Goal: Task Accomplishment & Management: Use online tool/utility

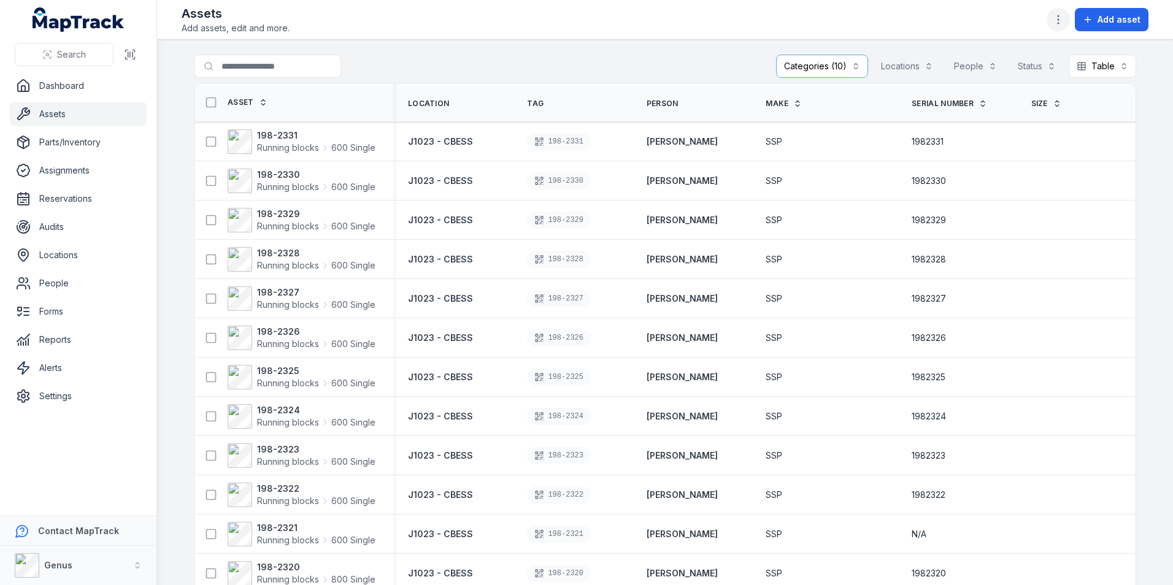
click at [1058, 15] on icon "button" at bounding box center [1058, 19] width 12 height 12
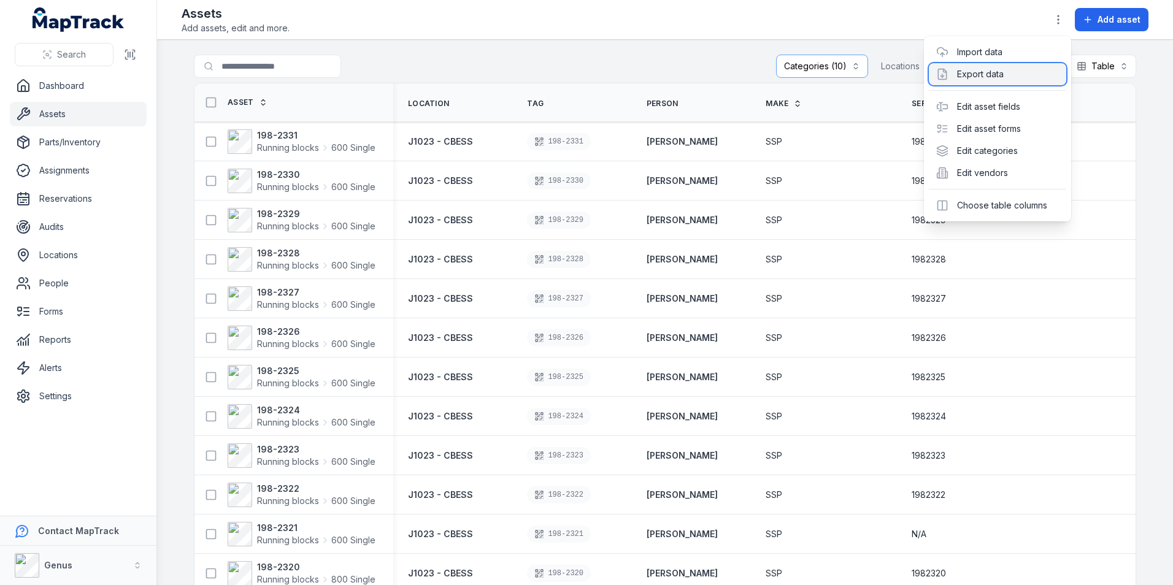
click at [974, 71] on div "Export data" at bounding box center [996, 74] width 137 height 22
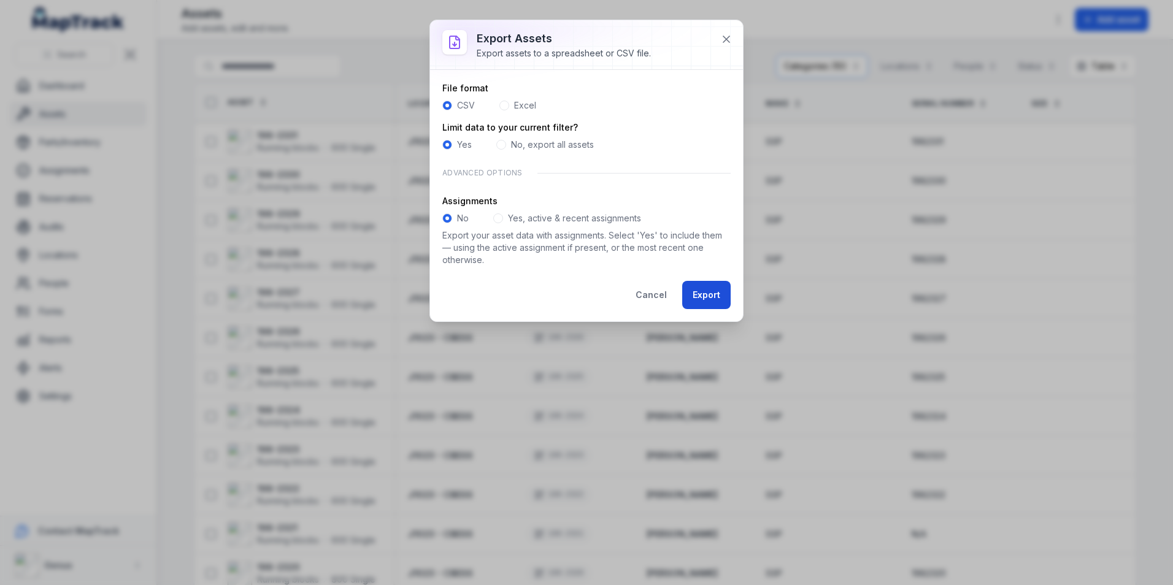
click at [702, 291] on button "Export" at bounding box center [706, 295] width 48 height 28
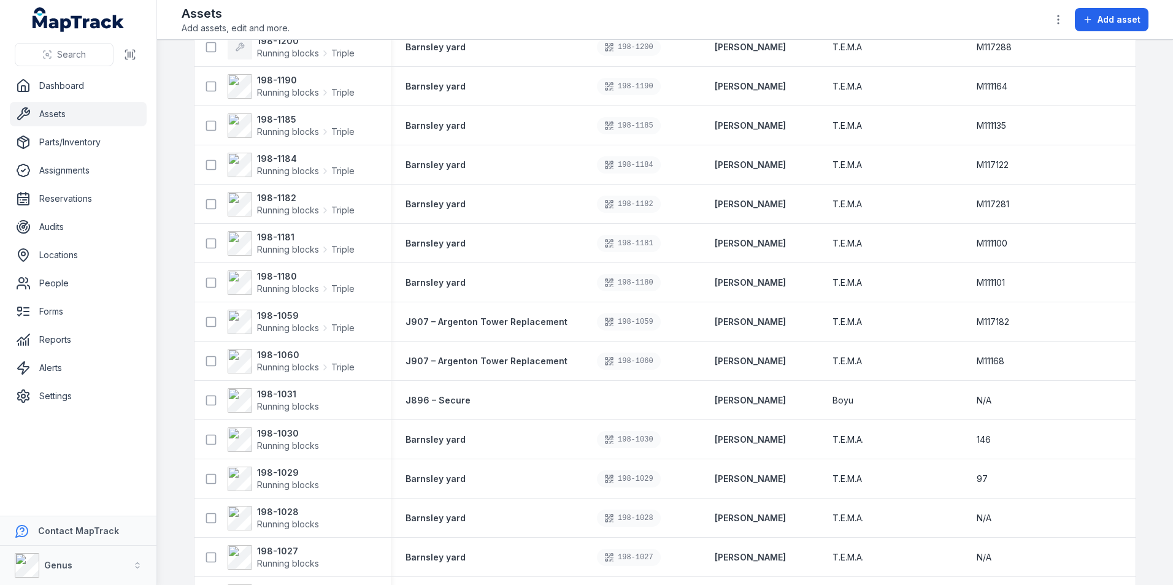
scroll to position [51443, 0]
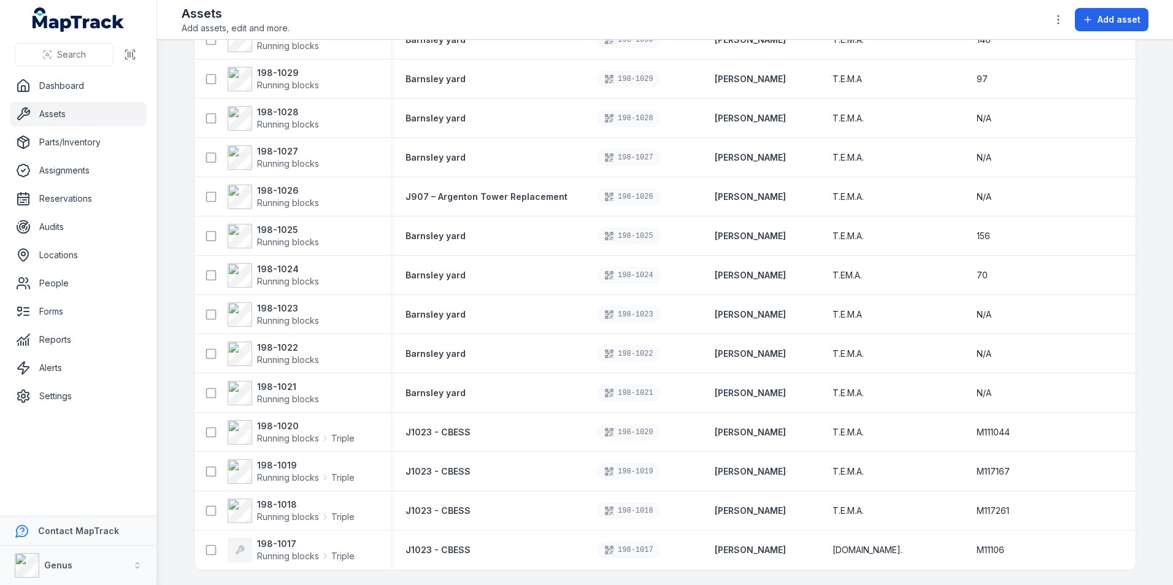
click at [1154, 93] on main "**********" at bounding box center [665, 312] width 1016 height 545
click at [1060, 20] on icon "button" at bounding box center [1058, 19] width 12 height 12
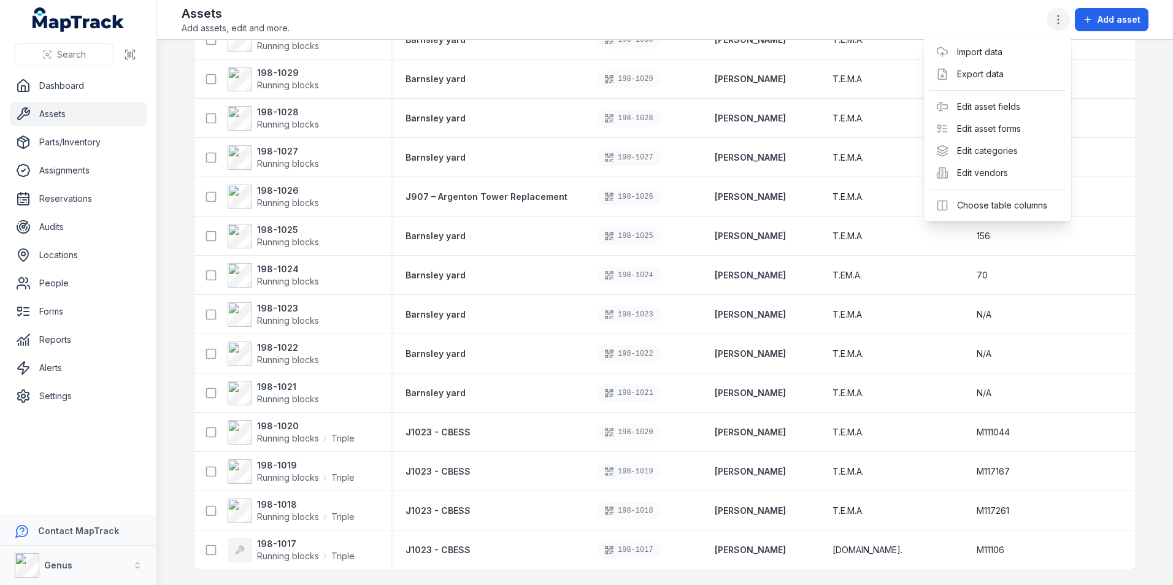
click at [1058, 21] on icon "button" at bounding box center [1058, 19] width 12 height 12
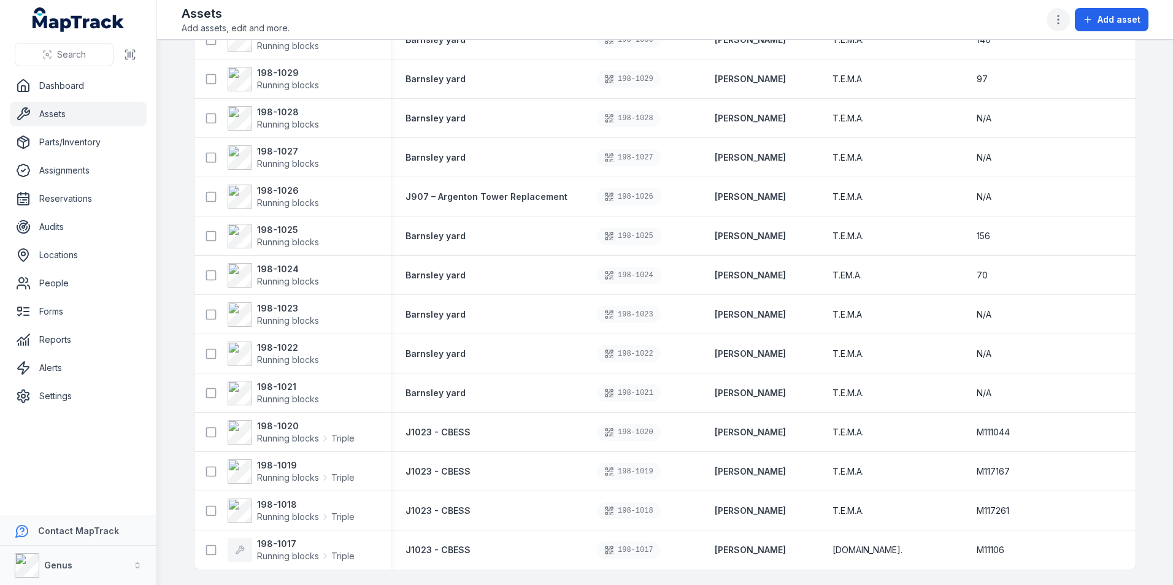
click at [1058, 17] on icon "button" at bounding box center [1058, 19] width 12 height 12
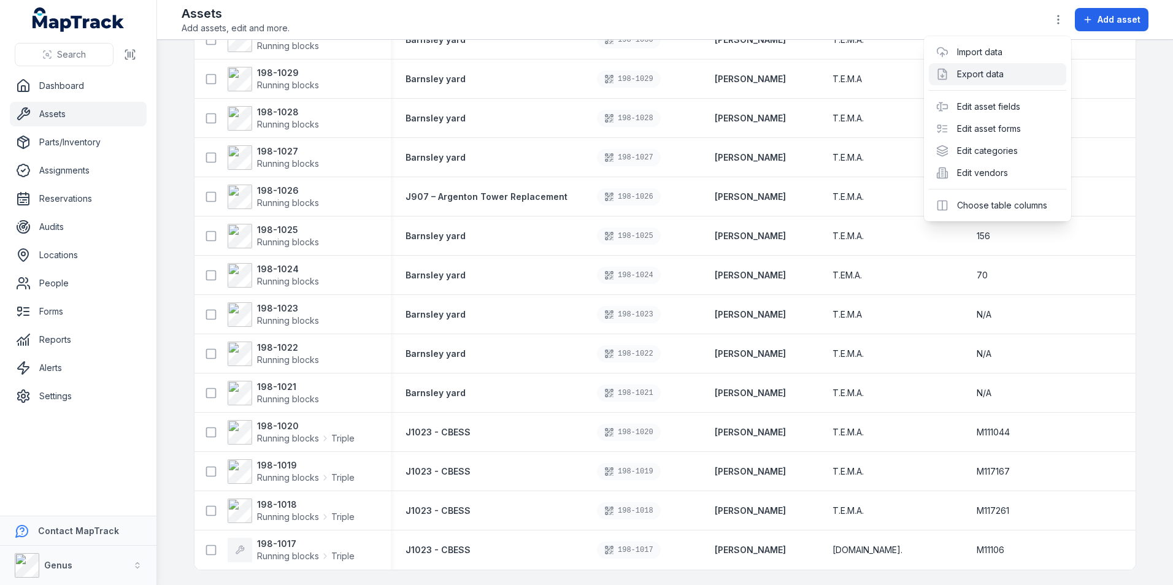
click at [989, 74] on div "97" at bounding box center [1020, 79] width 88 height 12
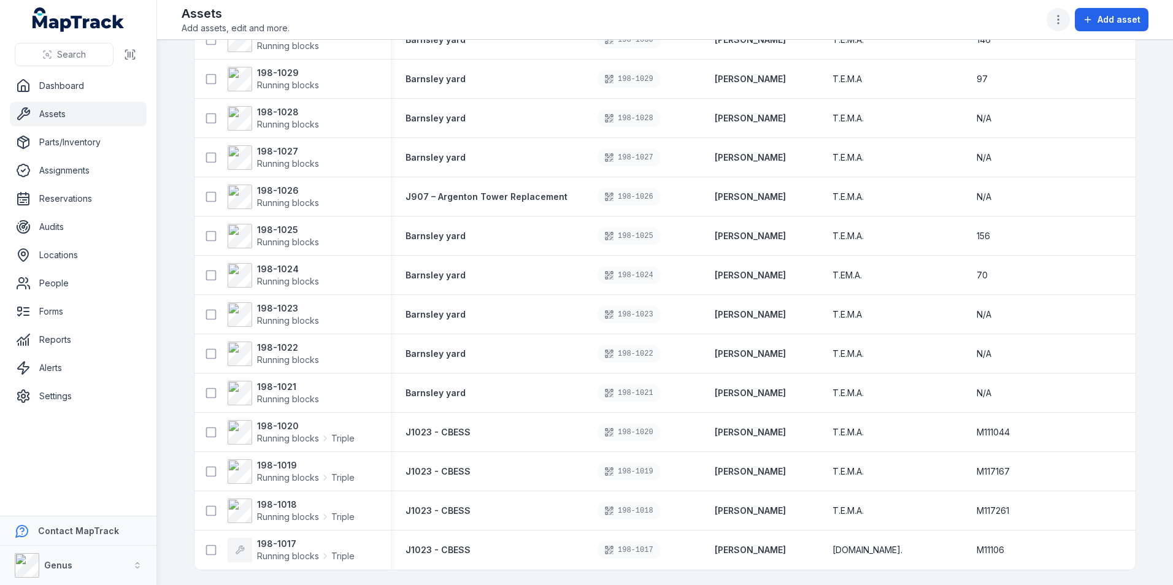
click at [1056, 16] on icon "button" at bounding box center [1058, 19] width 12 height 12
click at [1058, 16] on circle "button" at bounding box center [1057, 15] width 1 height 1
click at [990, 74] on div "Export data" at bounding box center [997, 76] width 131 height 21
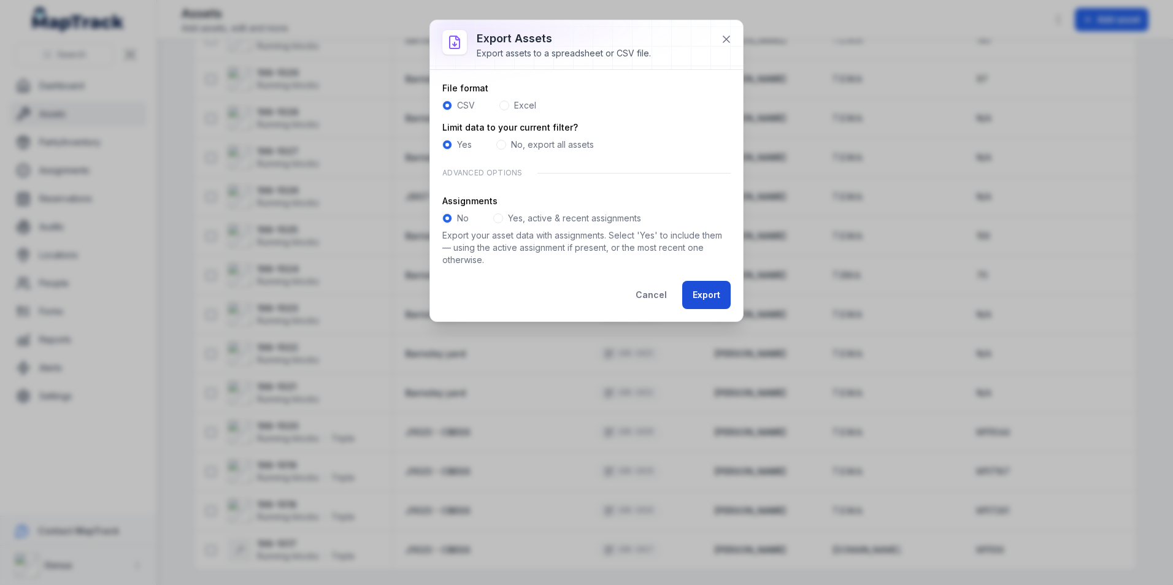
click at [700, 292] on button "Export" at bounding box center [706, 295] width 48 height 28
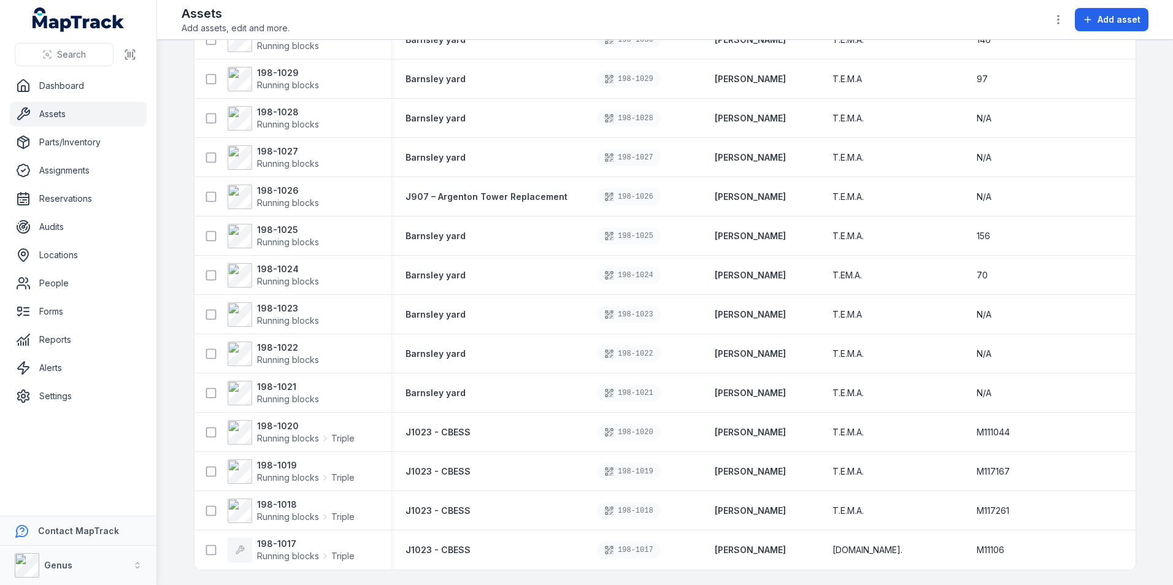
click at [1150, 107] on main "**********" at bounding box center [665, 312] width 1016 height 545
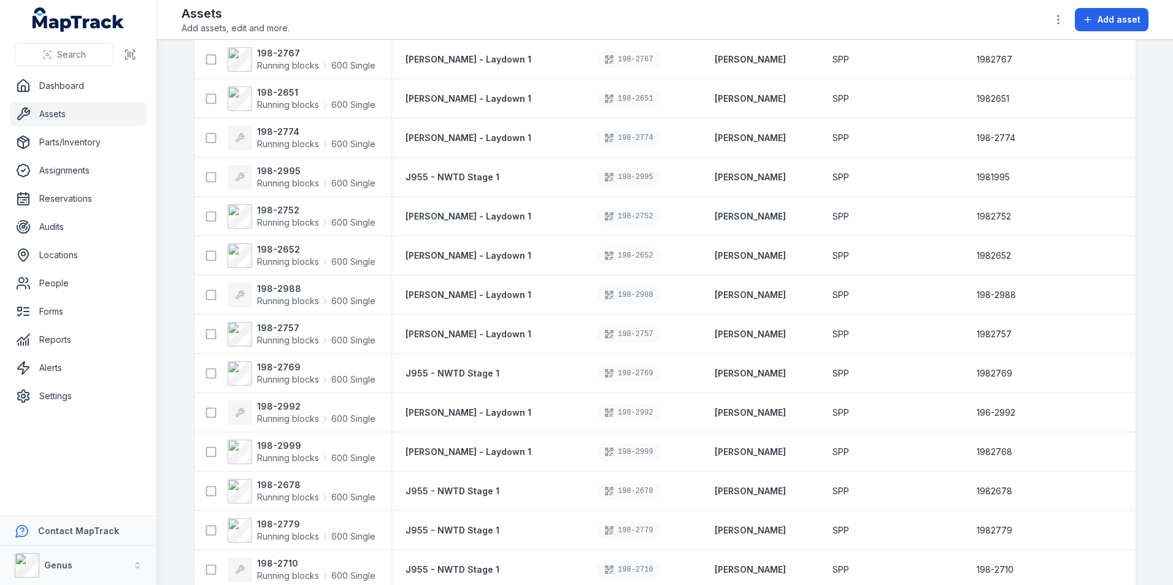
scroll to position [0, 0]
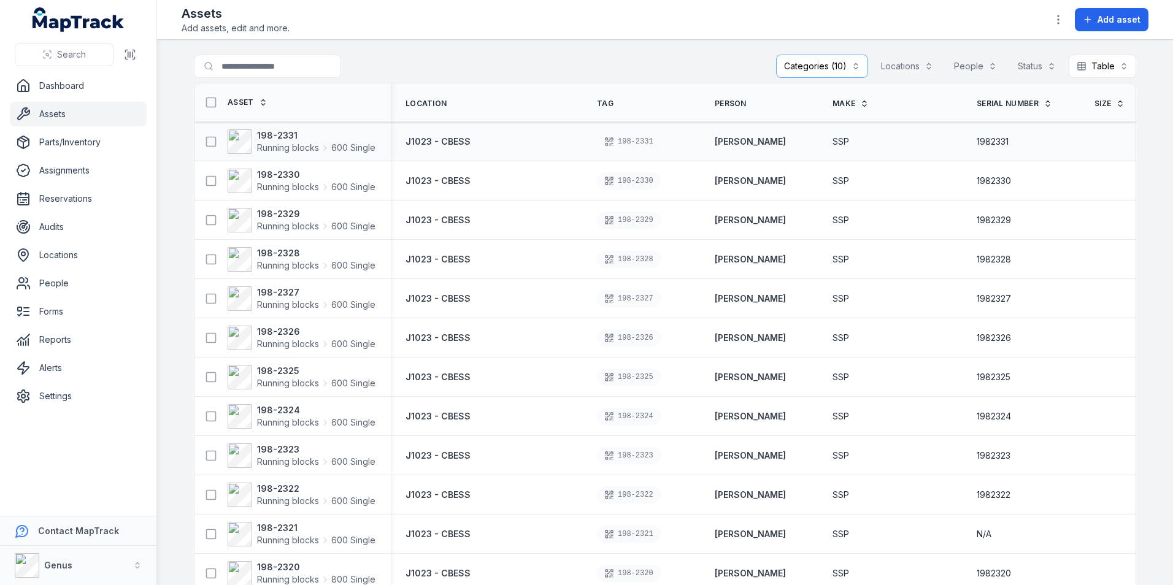
click at [979, 138] on span "1982331" at bounding box center [992, 142] width 32 height 12
click at [205, 140] on icon at bounding box center [211, 142] width 12 height 12
click at [976, 141] on span "1982331" at bounding box center [992, 142] width 32 height 12
click at [264, 140] on strong "198-2331" at bounding box center [316, 135] width 118 height 12
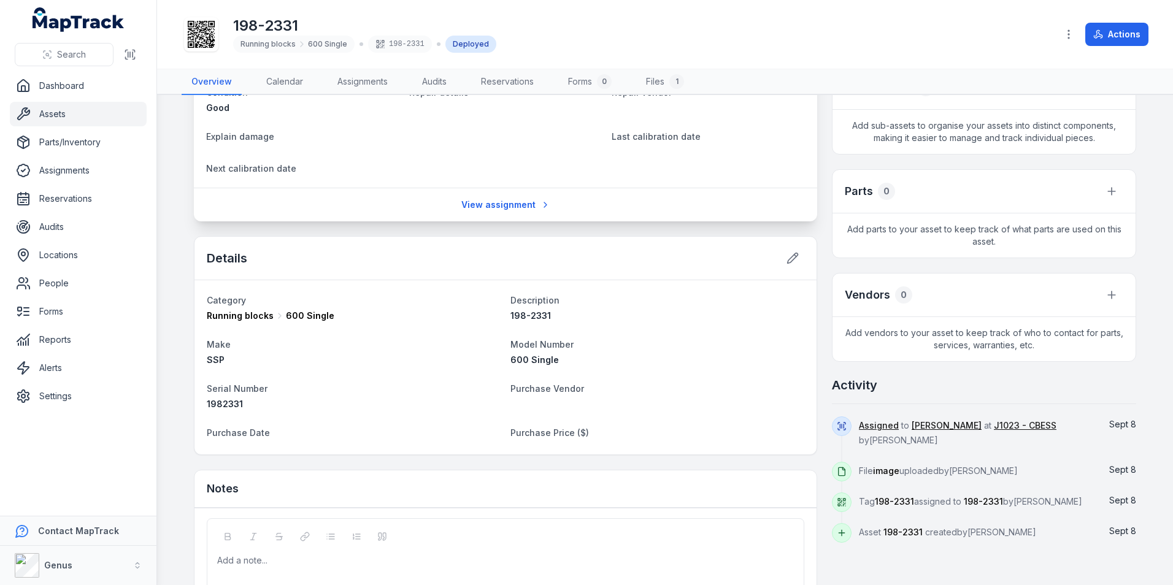
scroll to position [359, 0]
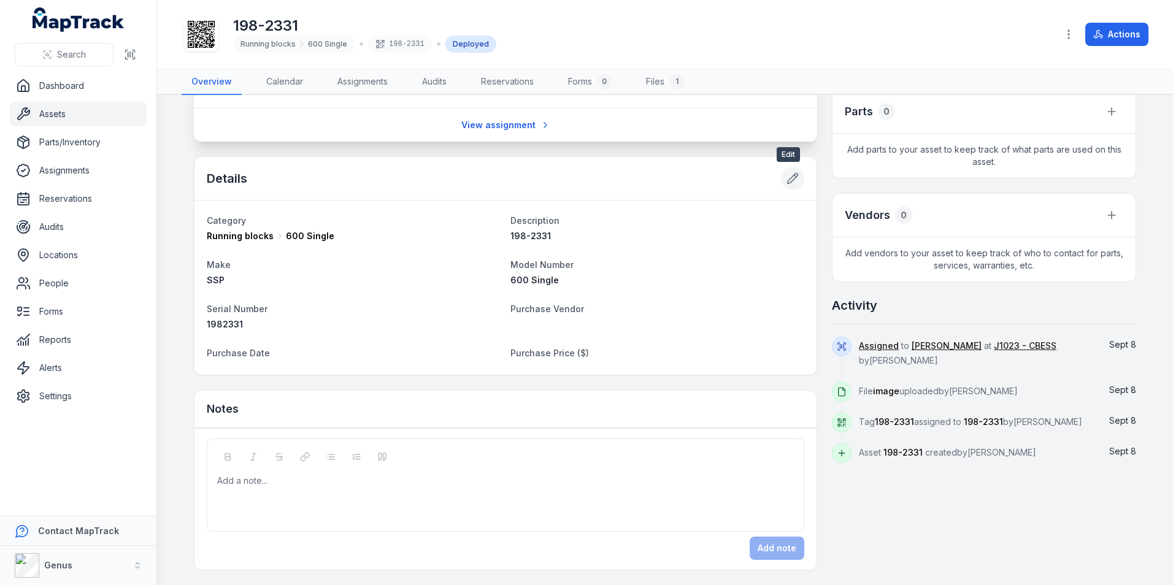
click at [786, 177] on icon at bounding box center [792, 178] width 12 height 12
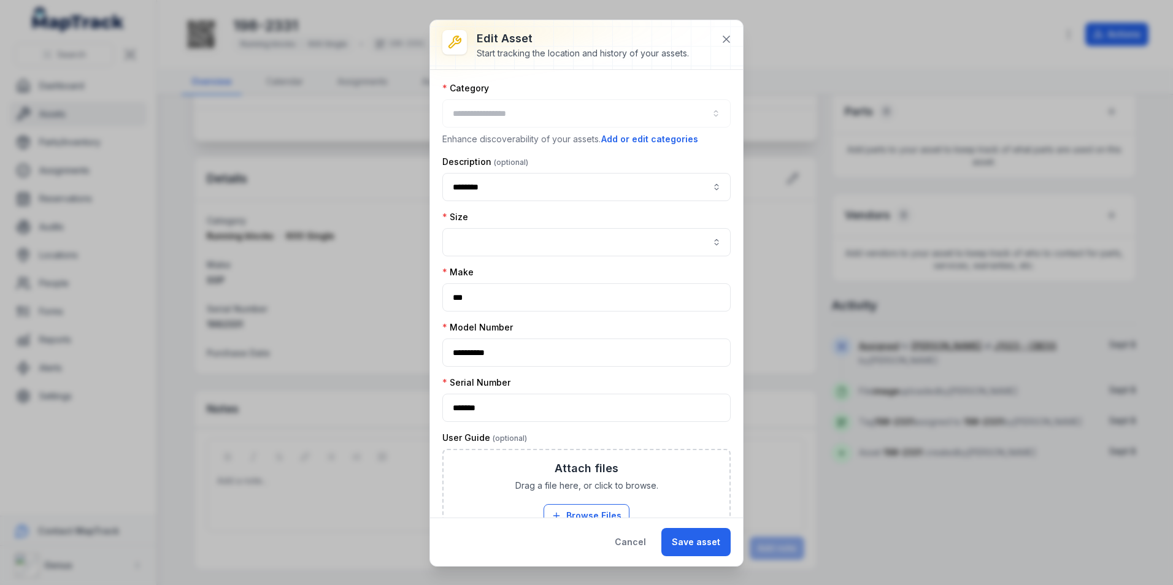
type input "**********"
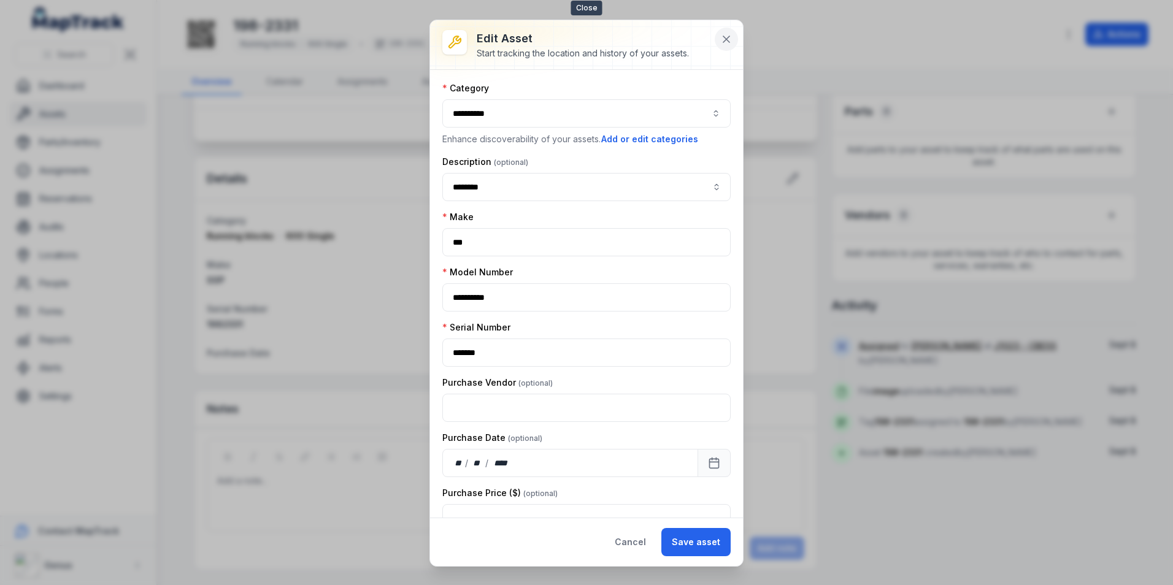
click at [727, 35] on icon at bounding box center [726, 39] width 12 height 12
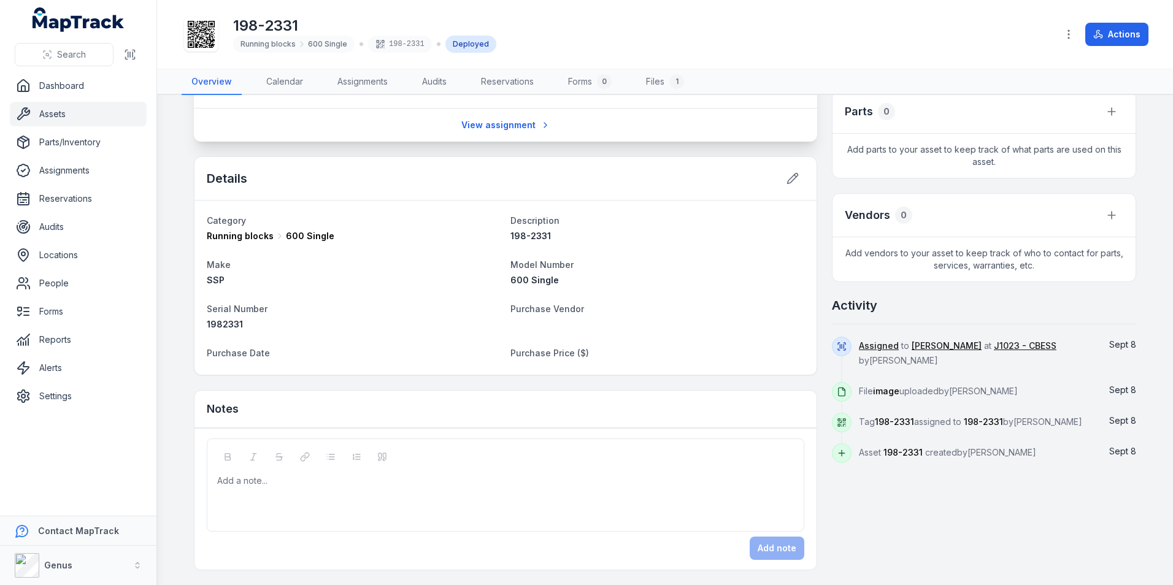
click at [48, 113] on link "Assets" at bounding box center [78, 114] width 137 height 25
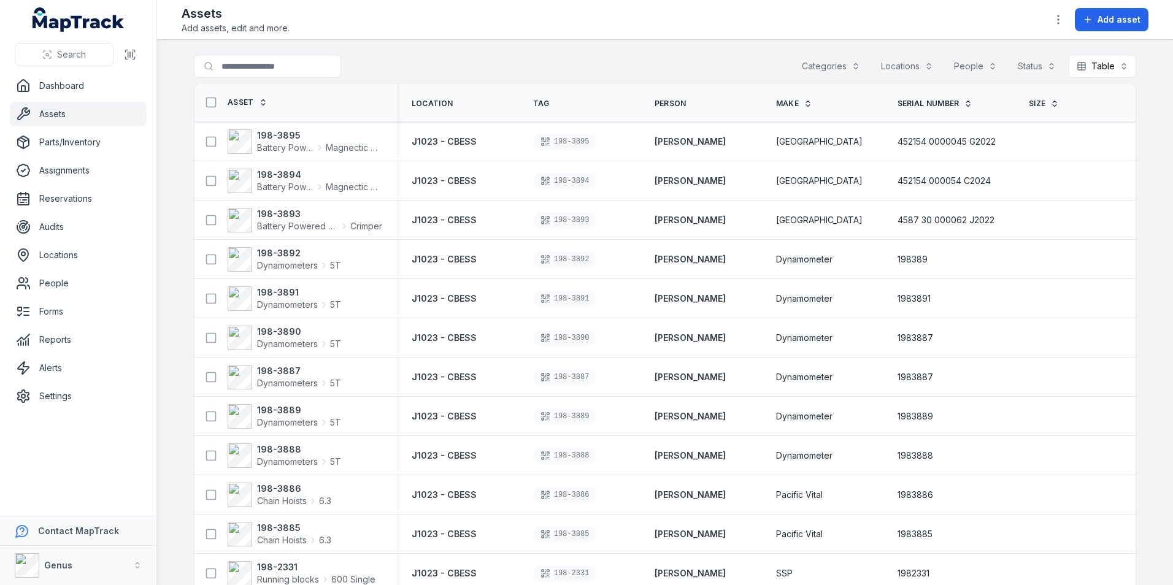
click at [827, 63] on button "Categories" at bounding box center [831, 66] width 74 height 23
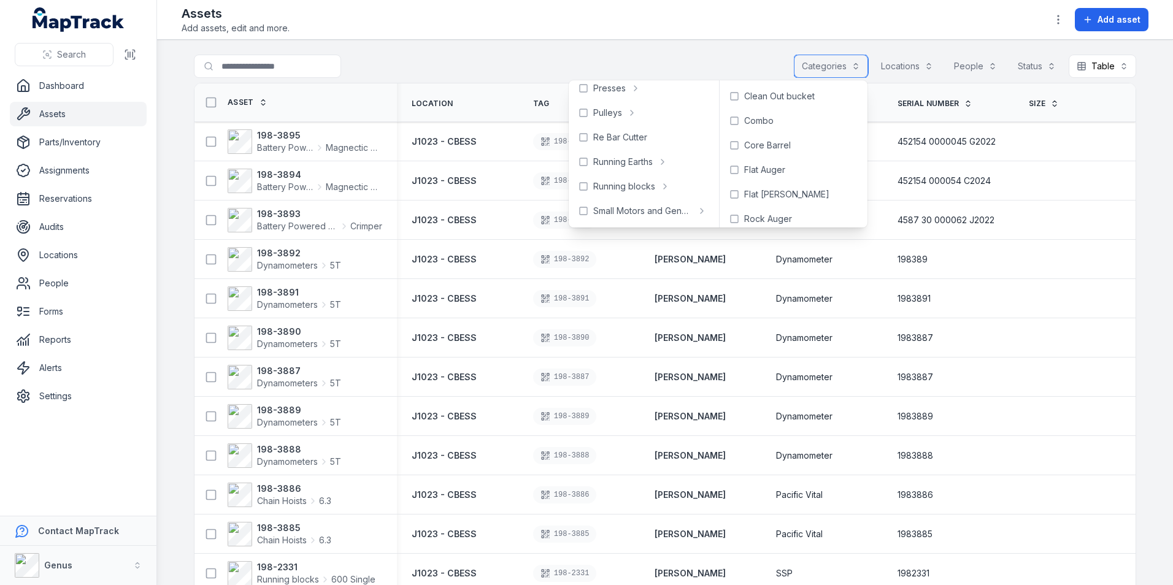
scroll to position [736, 0]
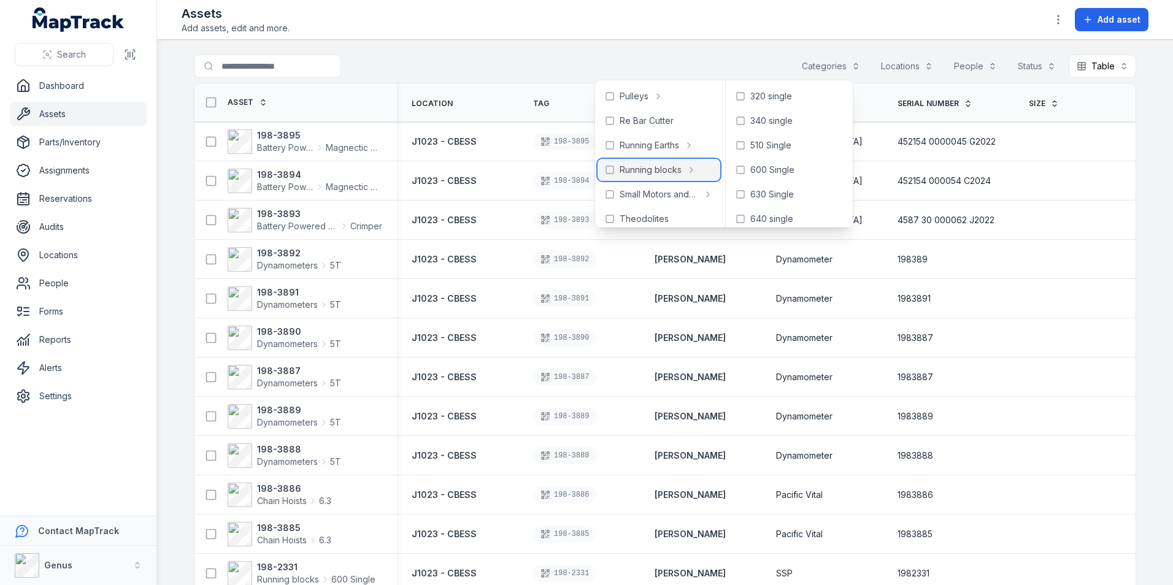
click at [640, 167] on span "Running blocks" at bounding box center [650, 170] width 62 height 12
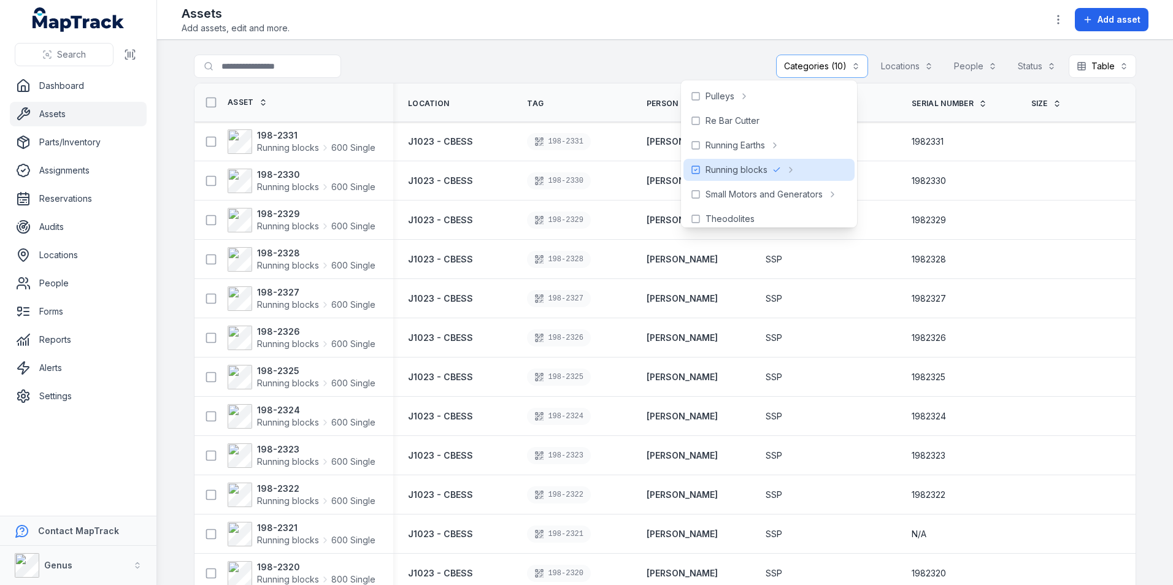
click at [618, 53] on main "**********" at bounding box center [665, 312] width 1016 height 545
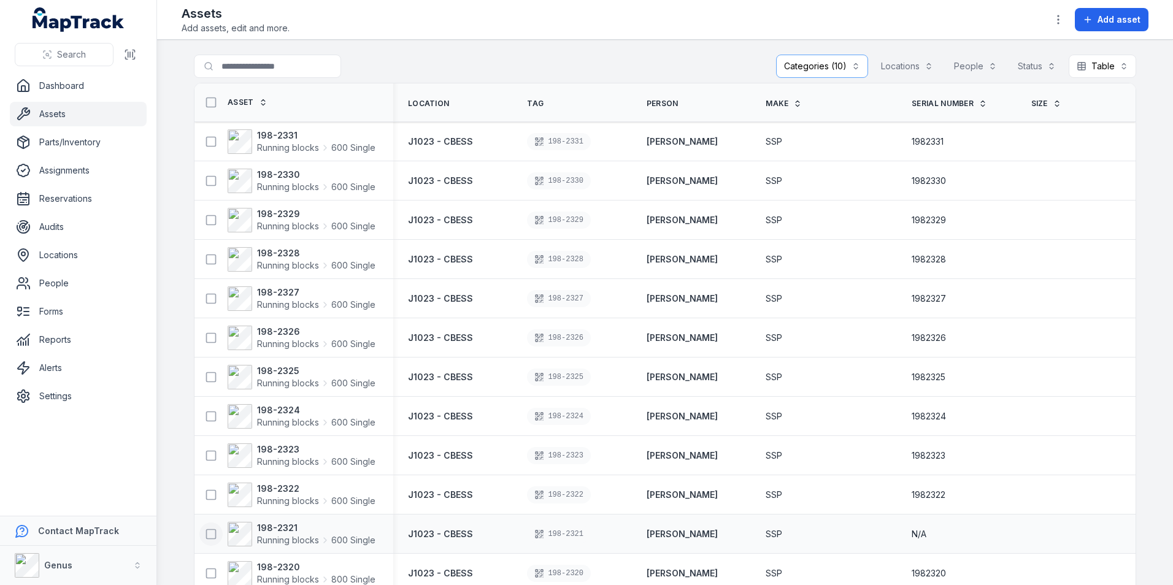
click at [207, 534] on icon at bounding box center [211, 534] width 12 height 12
click at [265, 526] on strong "198-2321" at bounding box center [316, 528] width 118 height 12
click at [280, 527] on strong "198-2321" at bounding box center [316, 528] width 118 height 12
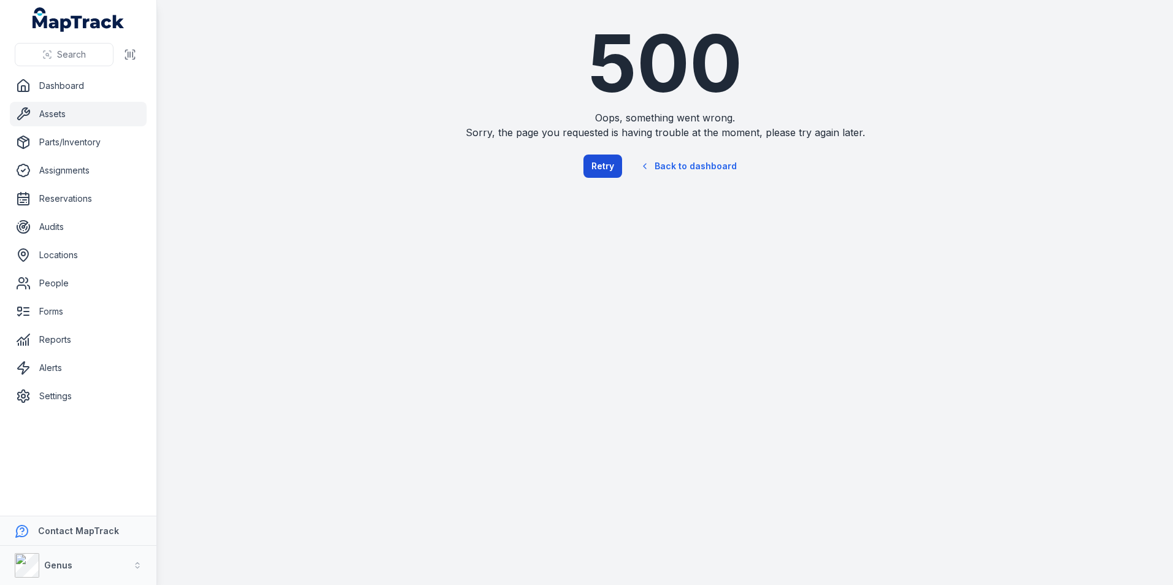
click at [607, 162] on button "Retry" at bounding box center [602, 166] width 39 height 23
click at [697, 165] on link "Back to dashboard" at bounding box center [688, 166] width 118 height 28
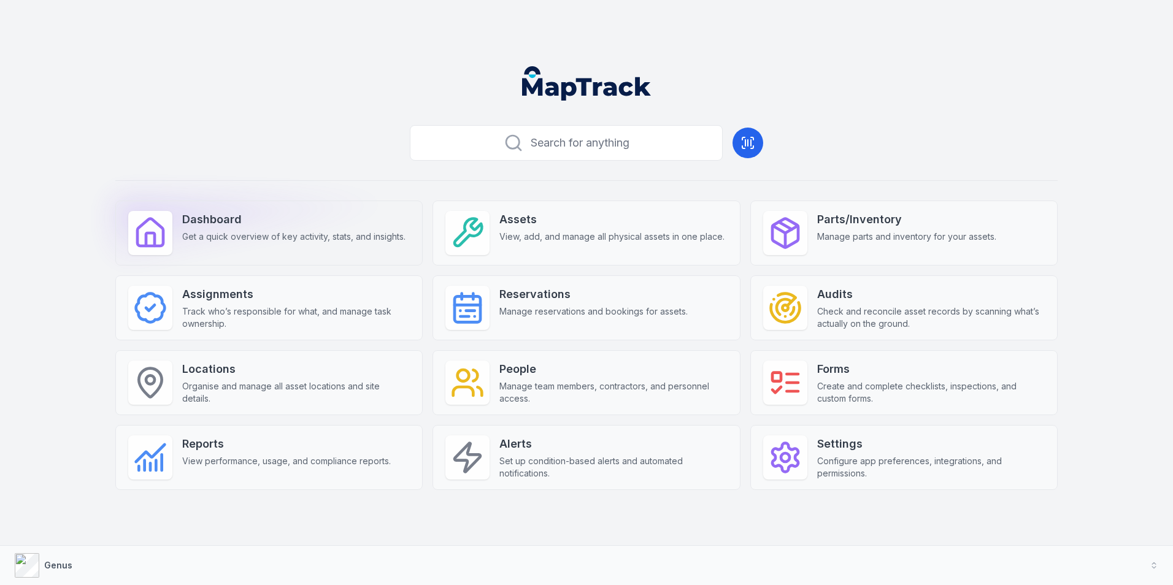
click at [212, 216] on strong "Dashboard" at bounding box center [293, 219] width 223 height 17
